Goal: Transaction & Acquisition: Register for event/course

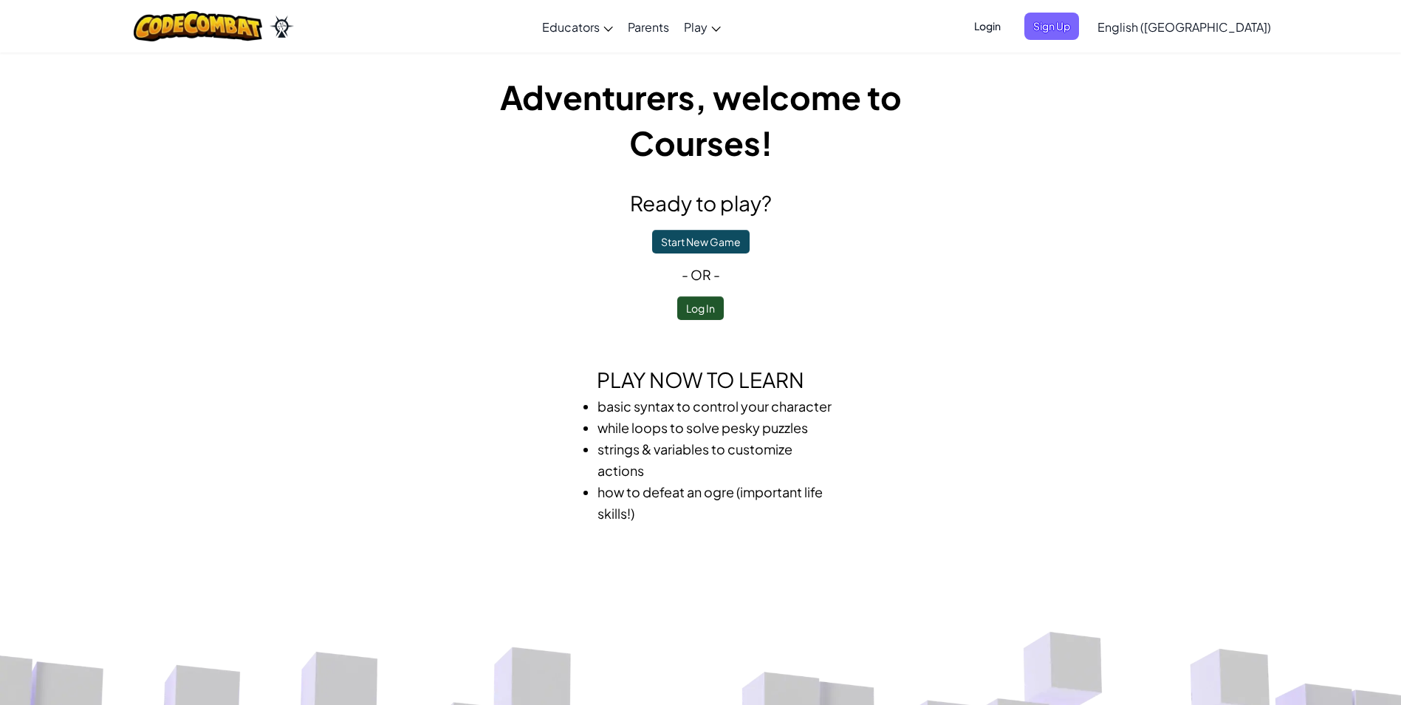
click at [1079, 32] on span "Sign Up" at bounding box center [1052, 26] width 55 height 27
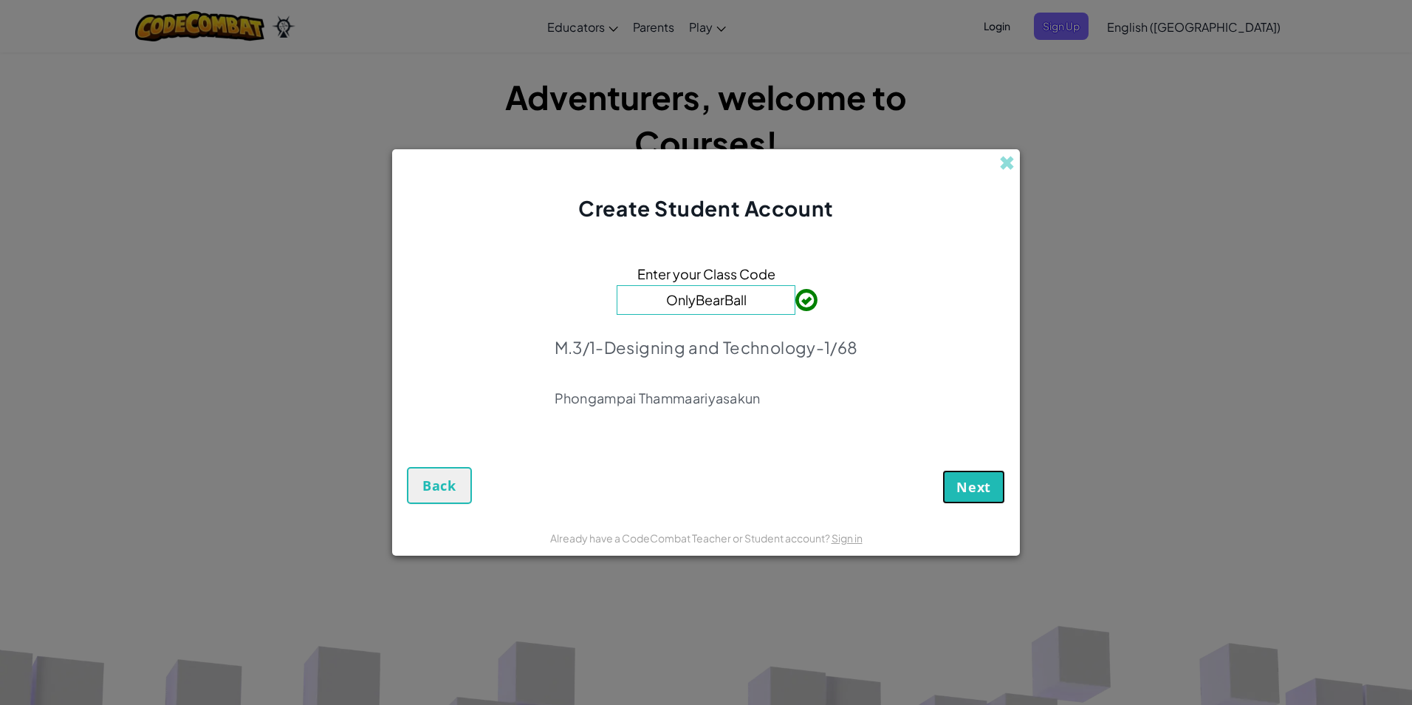
click at [965, 490] on span "Next" at bounding box center [974, 487] width 35 height 18
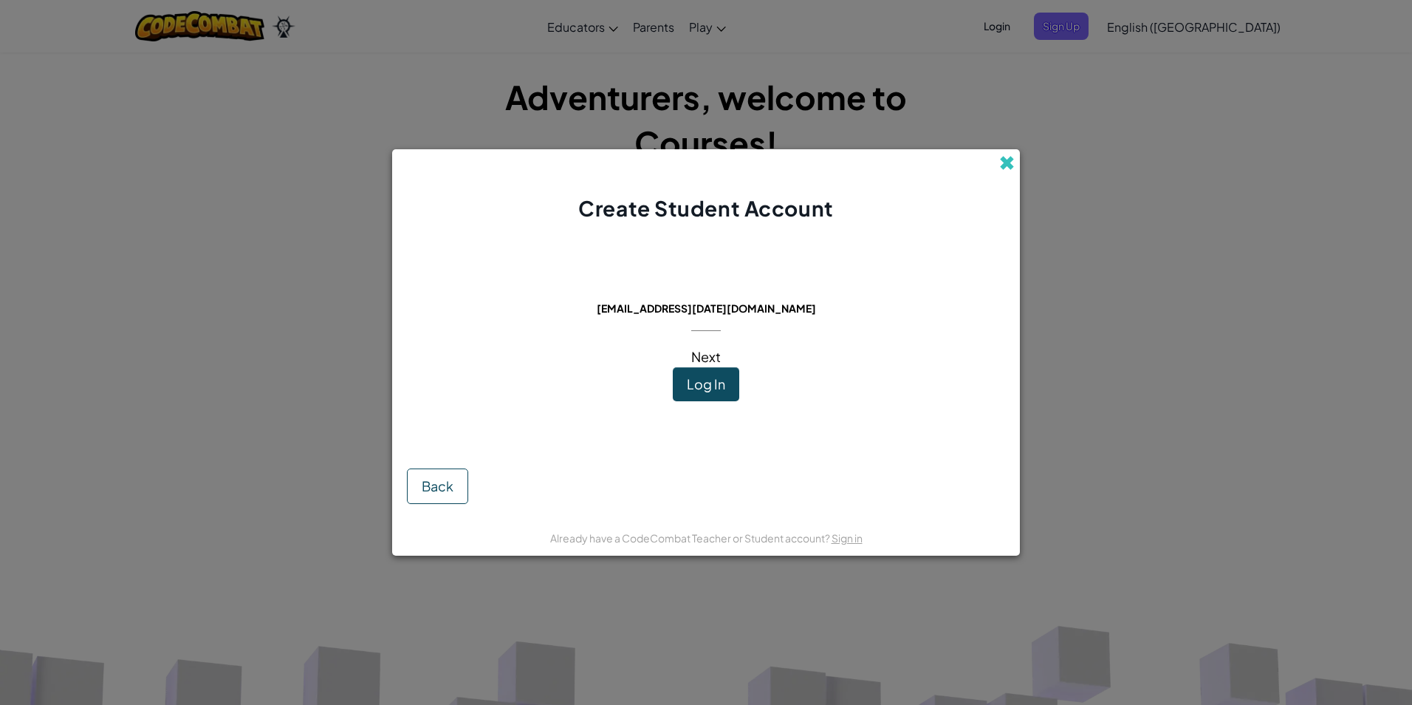
click at [1014, 157] on span at bounding box center [1007, 163] width 16 height 16
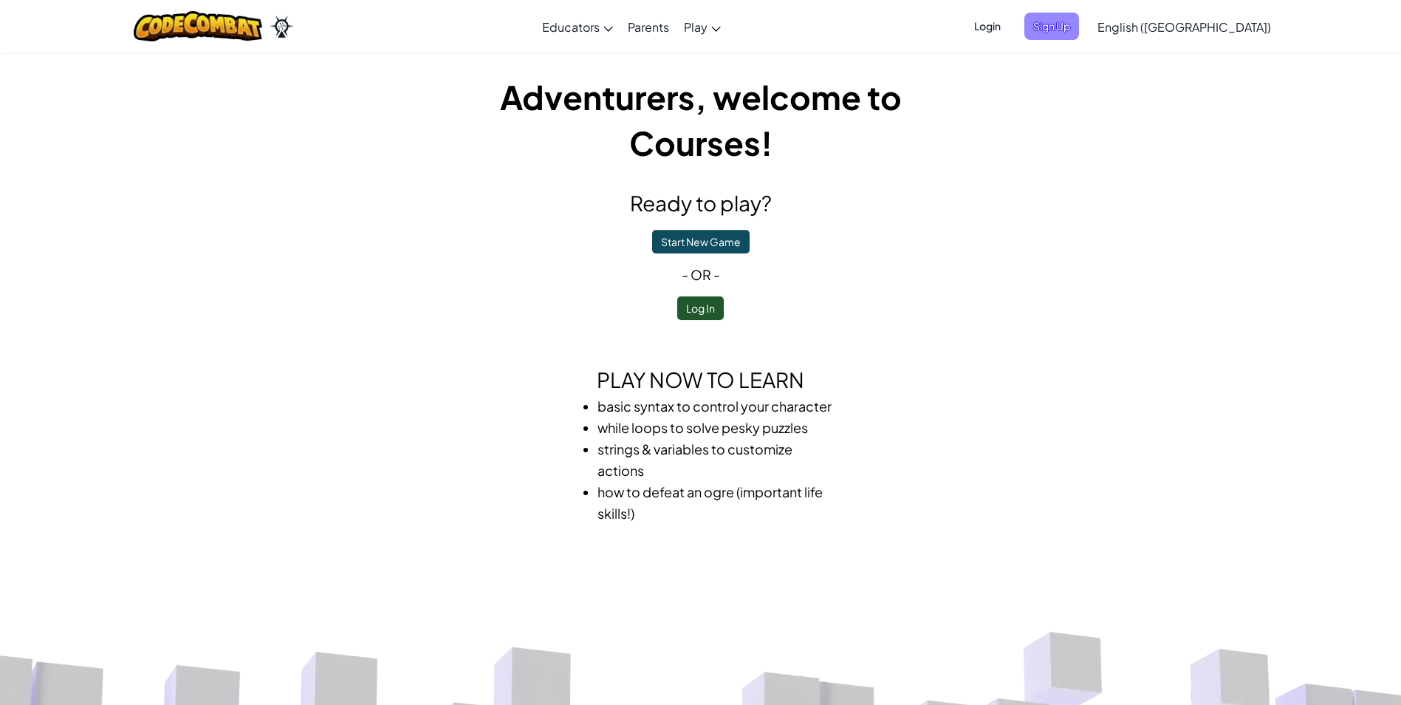
click at [1079, 23] on span "Sign Up" at bounding box center [1052, 26] width 55 height 27
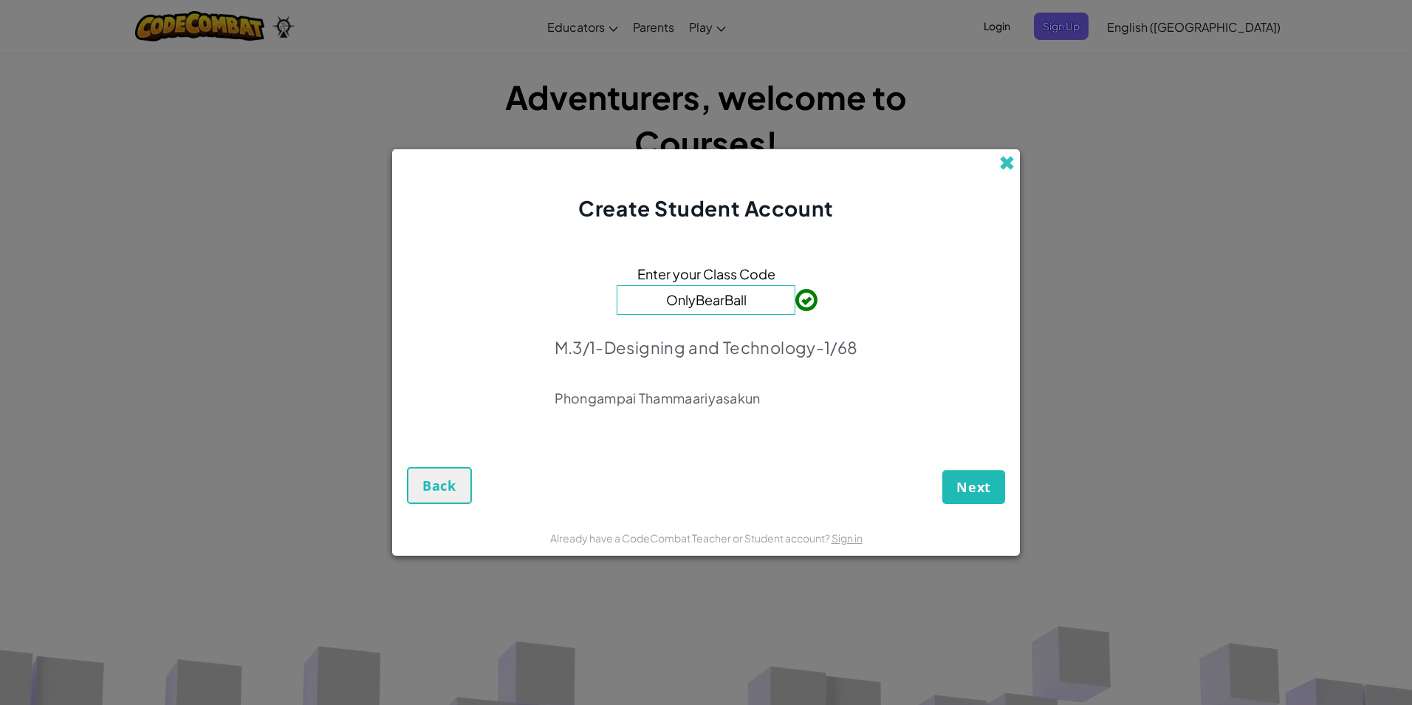
click at [1013, 164] on span at bounding box center [1007, 163] width 16 height 16
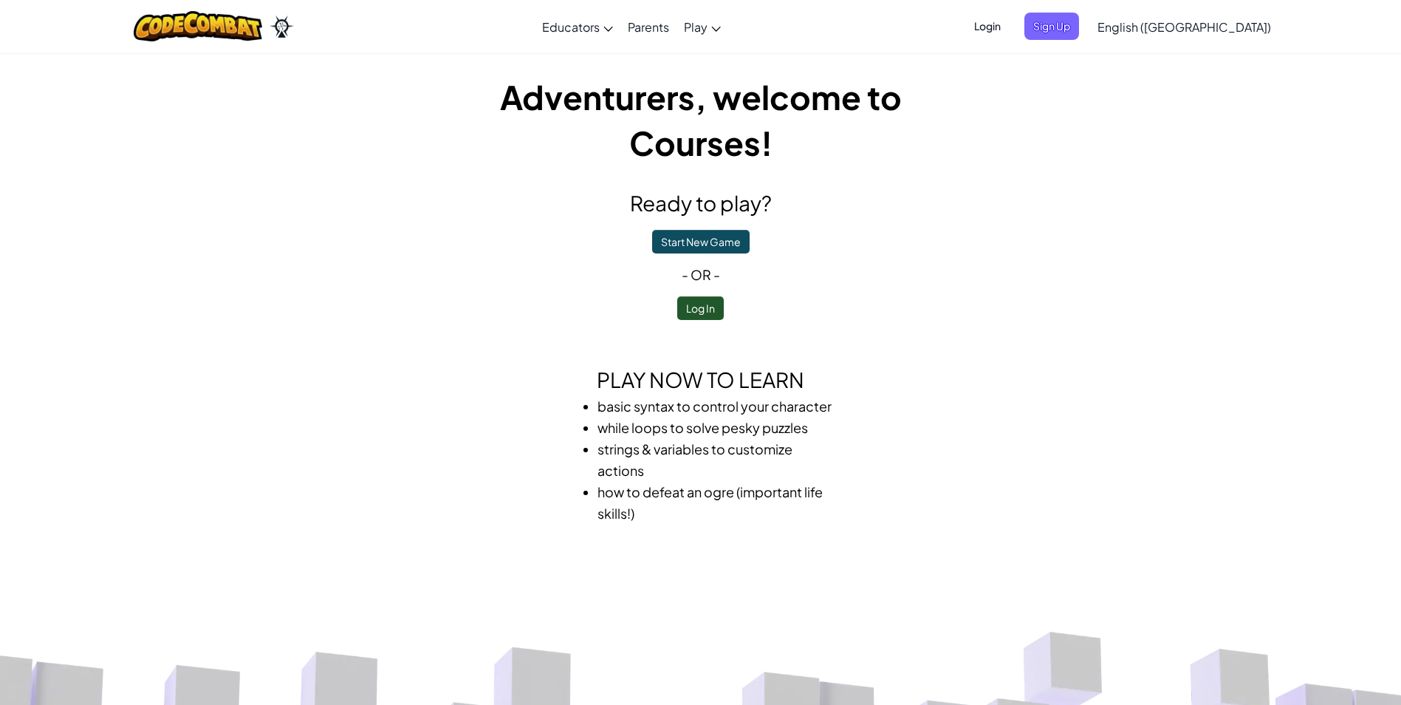
click at [1010, 27] on span "Login" at bounding box center [987, 26] width 44 height 27
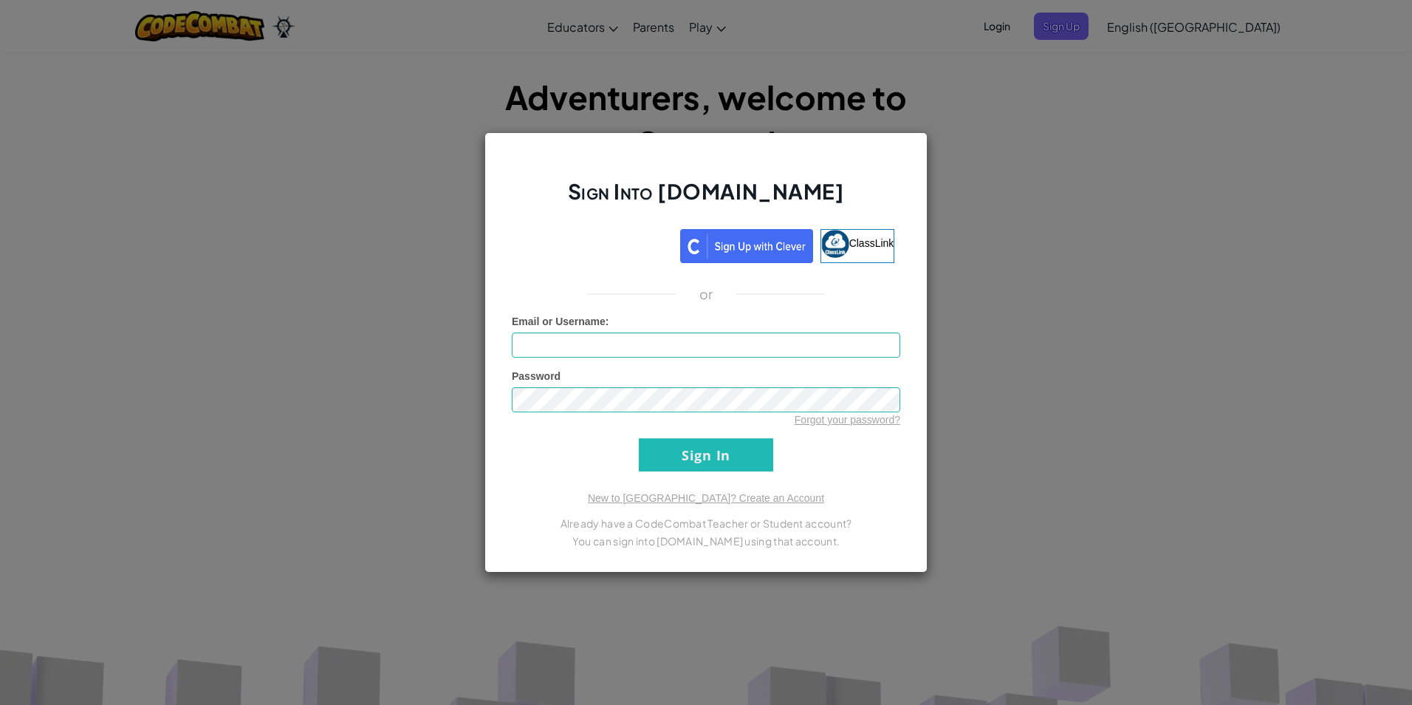
click at [976, 179] on div "Sign Into [DOMAIN_NAME] ClassLink or Unknown Error Email or Username : Password…" at bounding box center [706, 352] width 1412 height 705
